Goal: Task Accomplishment & Management: Use online tool/utility

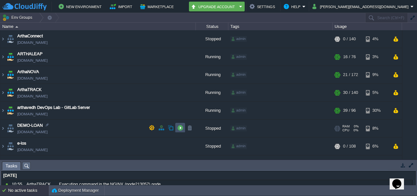
click at [182, 129] on button "button" at bounding box center [180, 128] width 6 height 6
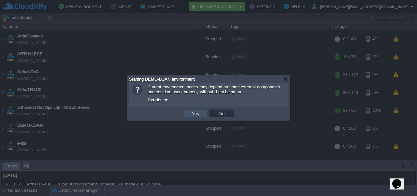
click at [195, 115] on button "Yes" at bounding box center [195, 114] width 11 height 6
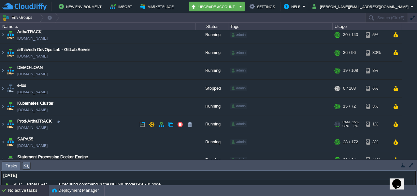
scroll to position [57, 0]
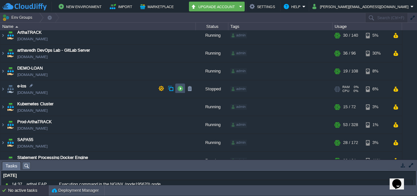
click at [179, 87] on button "button" at bounding box center [180, 89] width 6 height 6
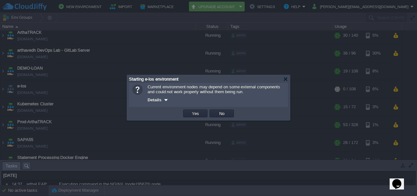
click at [187, 110] on td "Yes" at bounding box center [195, 114] width 24 height 8
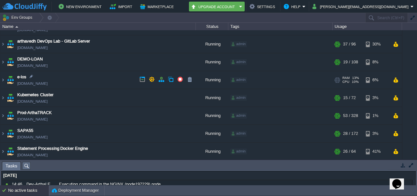
scroll to position [51, 0]
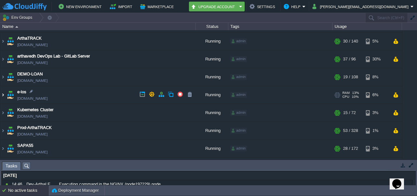
click at [3, 95] on img at bounding box center [2, 95] width 5 height 18
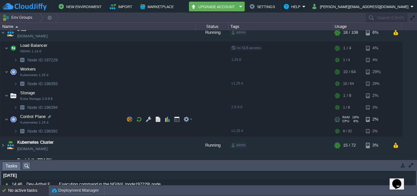
scroll to position [113, 0]
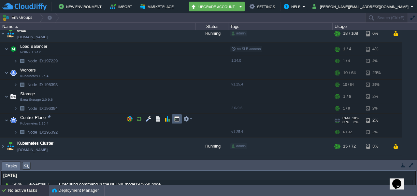
click at [174, 122] on button "button" at bounding box center [177, 119] width 6 height 6
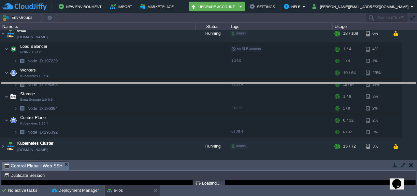
drag, startPoint x: 210, startPoint y: 163, endPoint x: 222, endPoint y: 57, distance: 106.5
click at [222, 57] on body "New Environment Import Marketplace Bonus ₹0.00 Upgrade Account Settings Help [P…" at bounding box center [208, 98] width 417 height 196
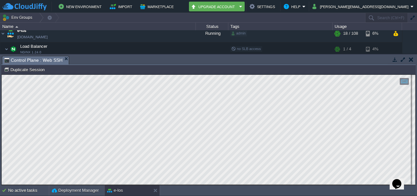
scroll to position [0, 0]
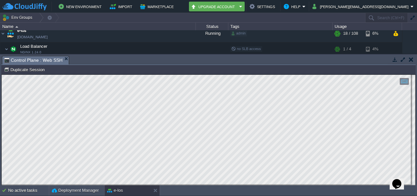
click at [2, 75] on html "Copy: Ctrl + Shift + C Paste: Ctrl + V Settings: Ctrl + Shift + Alt 0" at bounding box center [209, 75] width 414 height 0
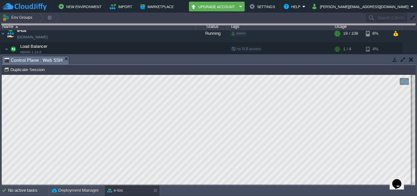
drag, startPoint x: 230, startPoint y: 58, endPoint x: 251, endPoint y: -28, distance: 89.3
click at [251, 0] on html "New Environment Import Marketplace Bonus ₹0.00 Upgrade Account Settings Help [P…" at bounding box center [208, 98] width 417 height 196
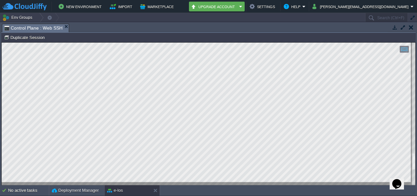
click at [66, 43] on html "Copy: Ctrl + Shift + C Paste: Ctrl + V Settings: Ctrl + Shift + Alt 0" at bounding box center [209, 43] width 414 height 0
click at [2, 43] on html "Copy: Ctrl + Shift + C Paste: Ctrl + V Settings: Ctrl + Shift + Alt 0" at bounding box center [209, 43] width 414 height 0
click at [105, 43] on html "Copy: Ctrl + Shift + C Paste: Ctrl + V Settings: Ctrl + Shift + Alt 0" at bounding box center [209, 43] width 414 height 0
click at [2, 43] on html "Copy: Ctrl + Shift + C Paste: Ctrl + V Settings: Ctrl + Shift + Alt 0" at bounding box center [209, 43] width 414 height 0
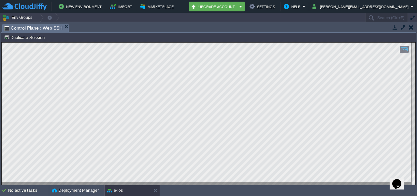
click at [2, 43] on html "Copy: Ctrl + Shift + C Paste: Ctrl + V Settings: Ctrl + Shift + Alt 0" at bounding box center [209, 43] width 414 height 0
click at [412, 29] on button "button" at bounding box center [411, 27] width 5 height 6
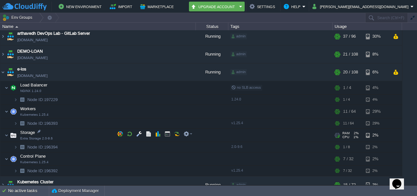
scroll to position [74, 0]
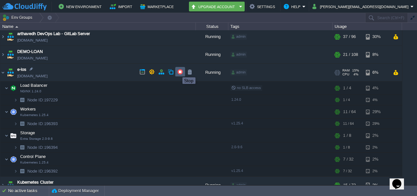
click at [178, 72] on button "button" at bounding box center [180, 72] width 6 height 6
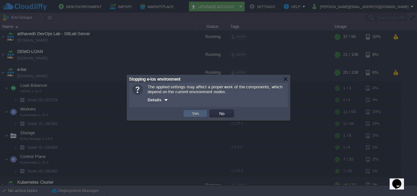
click at [191, 112] on button "Yes" at bounding box center [195, 114] width 11 height 6
